Goal: Information Seeking & Learning: Learn about a topic

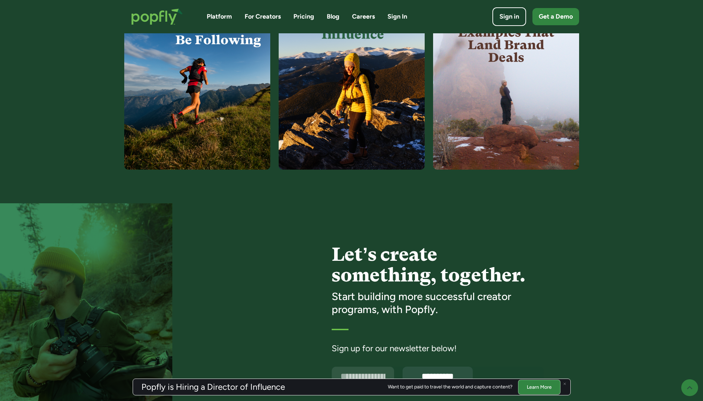
scroll to position [1736, 0]
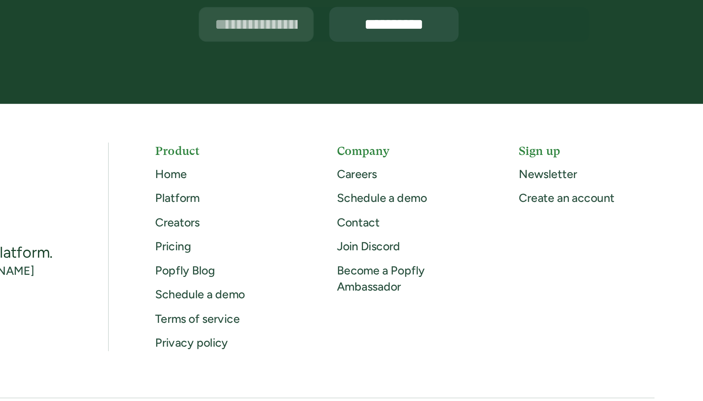
click at [419, 225] on link "Contact" at bounding box center [418, 224] width 23 height 8
click at [320, 222] on link "Creators" at bounding box center [320, 224] width 24 height 8
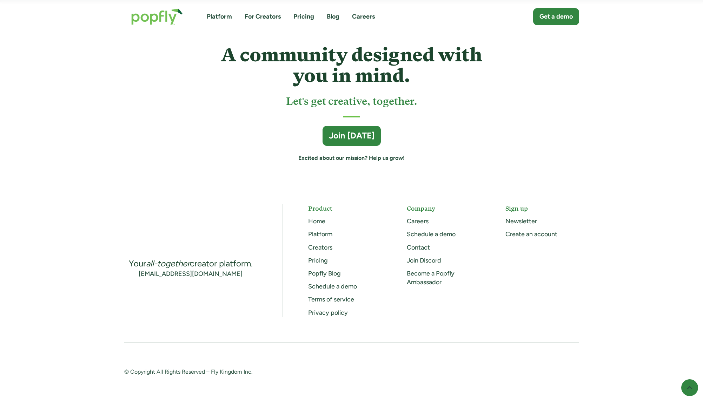
scroll to position [1876, 0]
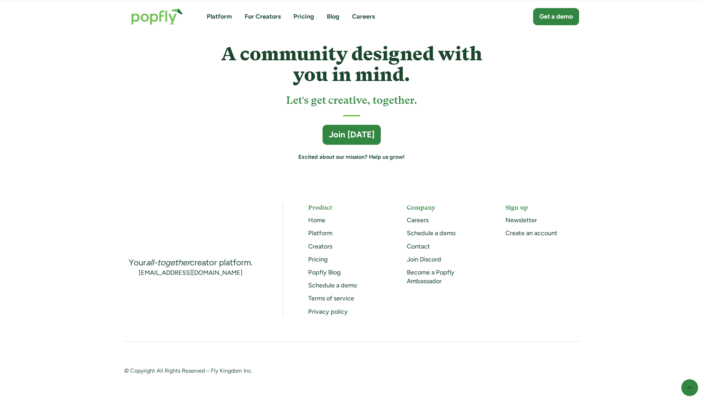
click at [304, 17] on link "Pricing" at bounding box center [303, 16] width 21 height 9
